Goal: Entertainment & Leisure: Consume media (video, audio)

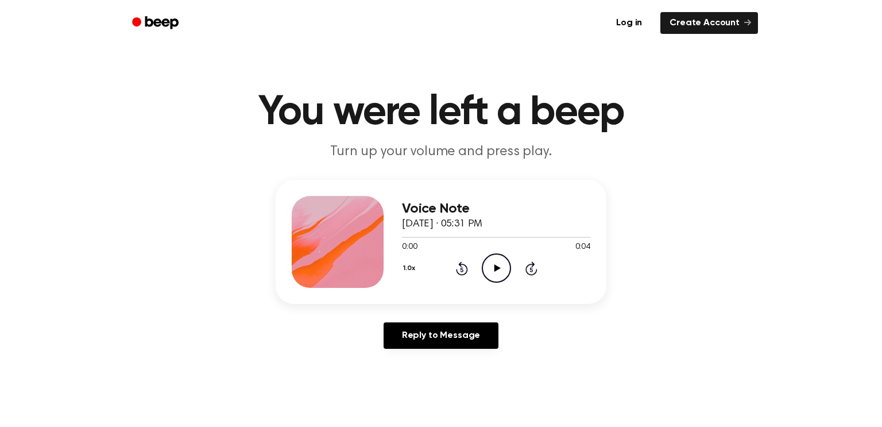
click at [491, 274] on icon "Play Audio" at bounding box center [496, 267] width 29 height 29
click at [497, 270] on icon "Play Audio" at bounding box center [496, 267] width 29 height 29
click at [499, 272] on icon "Play Audio" at bounding box center [496, 267] width 29 height 29
click at [489, 262] on icon "Play Audio" at bounding box center [496, 267] width 29 height 29
click at [499, 263] on icon "Play Audio" at bounding box center [496, 267] width 29 height 29
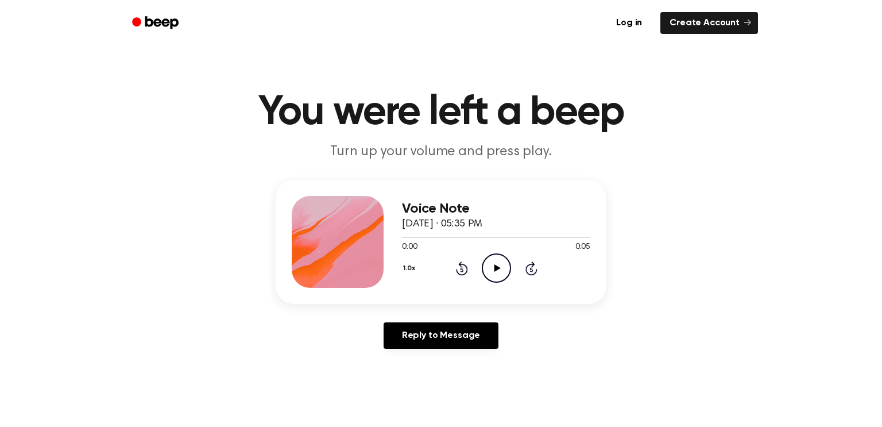
click at [492, 269] on icon "Play Audio" at bounding box center [496, 267] width 29 height 29
click at [506, 259] on circle at bounding box center [496, 268] width 28 height 28
